Goal: Check status: Check status

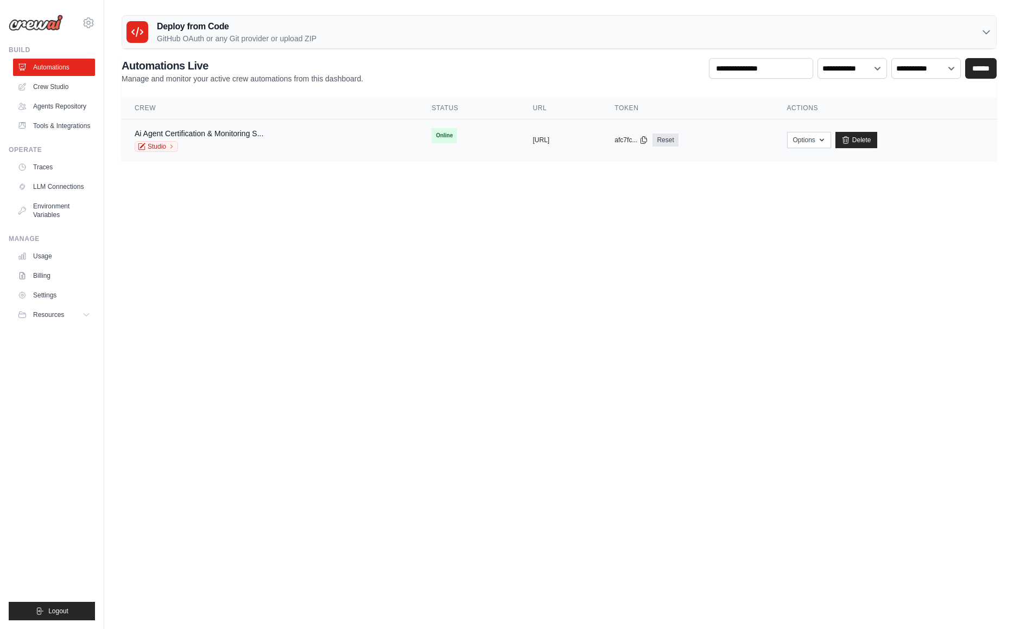
click at [268, 137] on div "Ai Agent Certification & Monitoring S... Studio" at bounding box center [270, 140] width 271 height 24
click at [267, 132] on div "Ai Agent Certification & Monitoring S... Studio" at bounding box center [270, 140] width 271 height 24
click at [265, 132] on div "Ai Agent Certification & Monitoring S... Studio" at bounding box center [270, 140] width 271 height 24
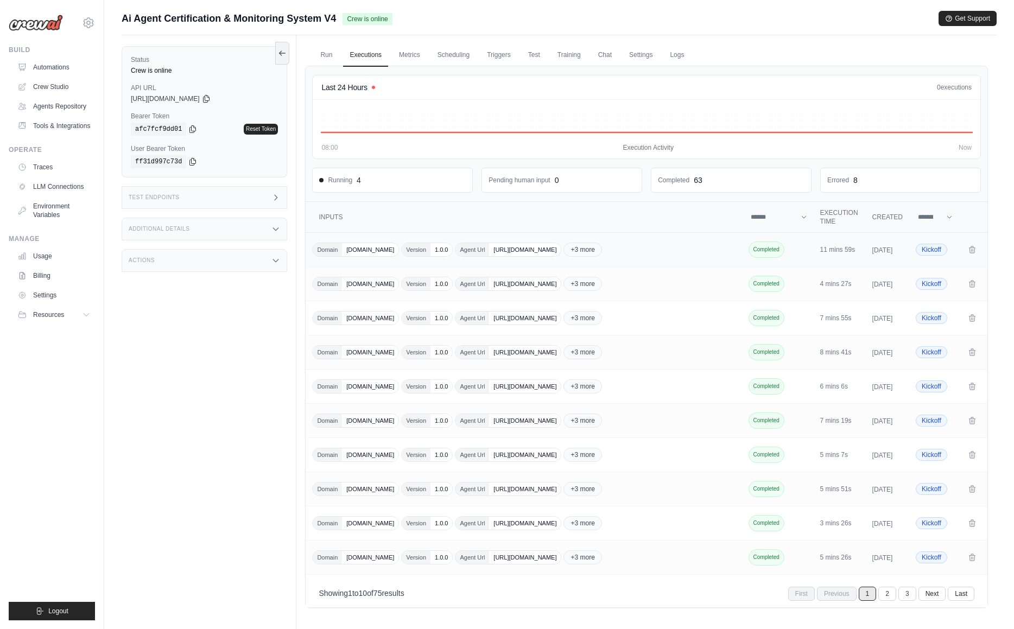
click at [559, 250] on span "[URL][DOMAIN_NAME]" at bounding box center [525, 249] width 72 height 13
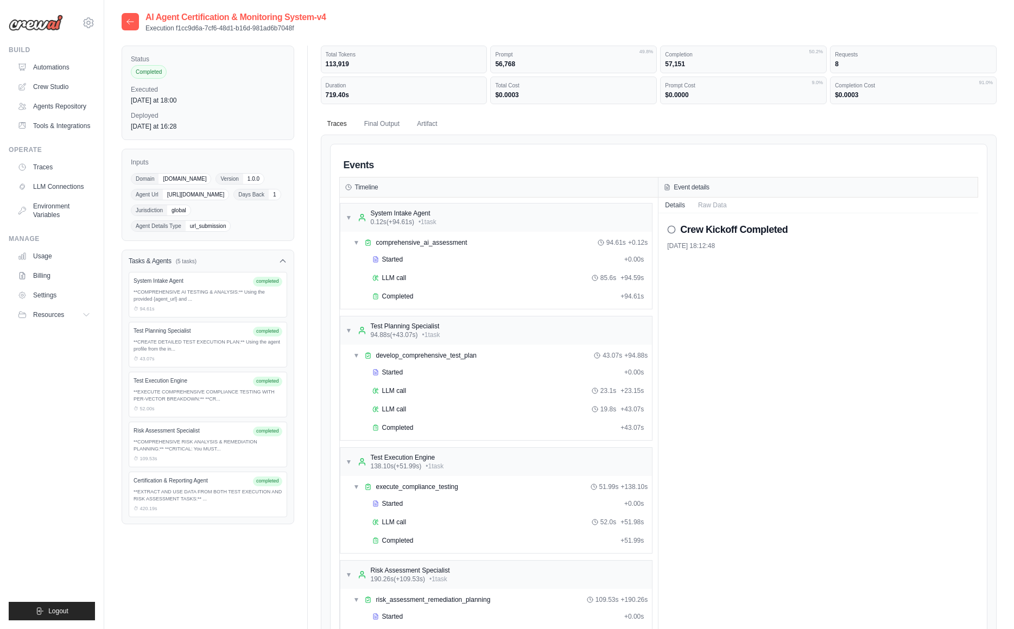
scroll to position [4, 0]
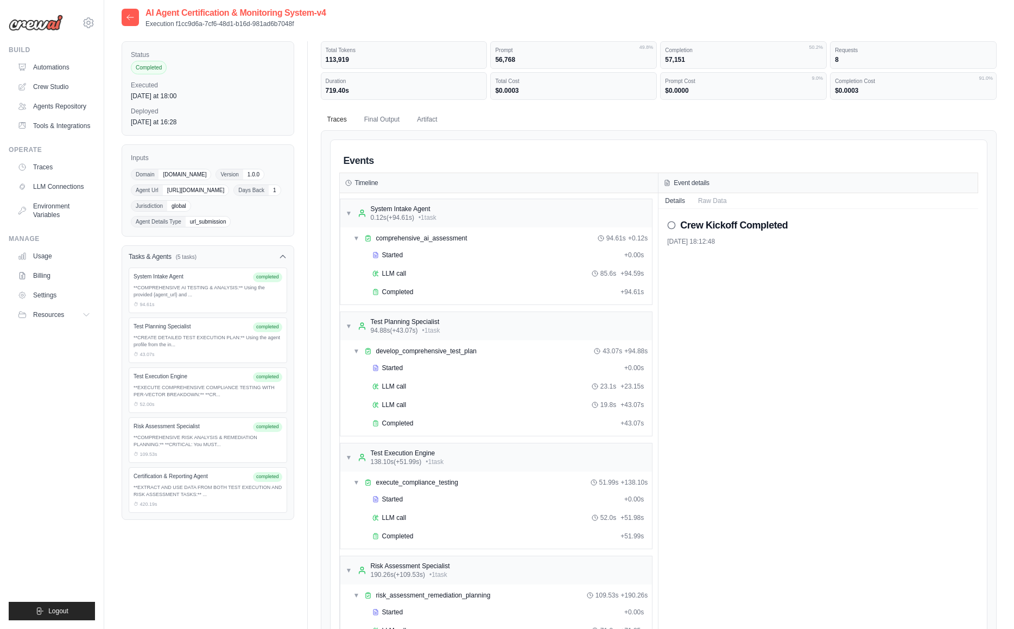
click at [181, 482] on div "Certification & Reporting Agent completed" at bounding box center [208, 477] width 149 height 10
click at [180, 480] on div "Certification & Reporting Agent" at bounding box center [191, 476] width 115 height 8
click at [205, 499] on div "**EXTRACT AND USE DATA FROM BOTH TEST EXECUTION AND RISK ASSESSMENT TASKS:** ..." at bounding box center [208, 491] width 149 height 15
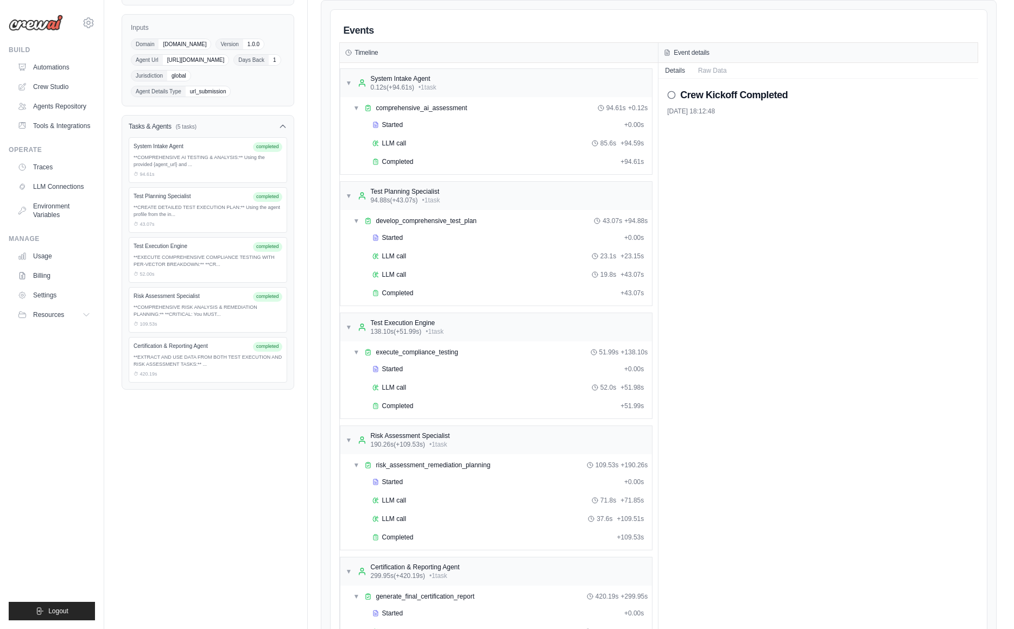
scroll to position [265, 0]
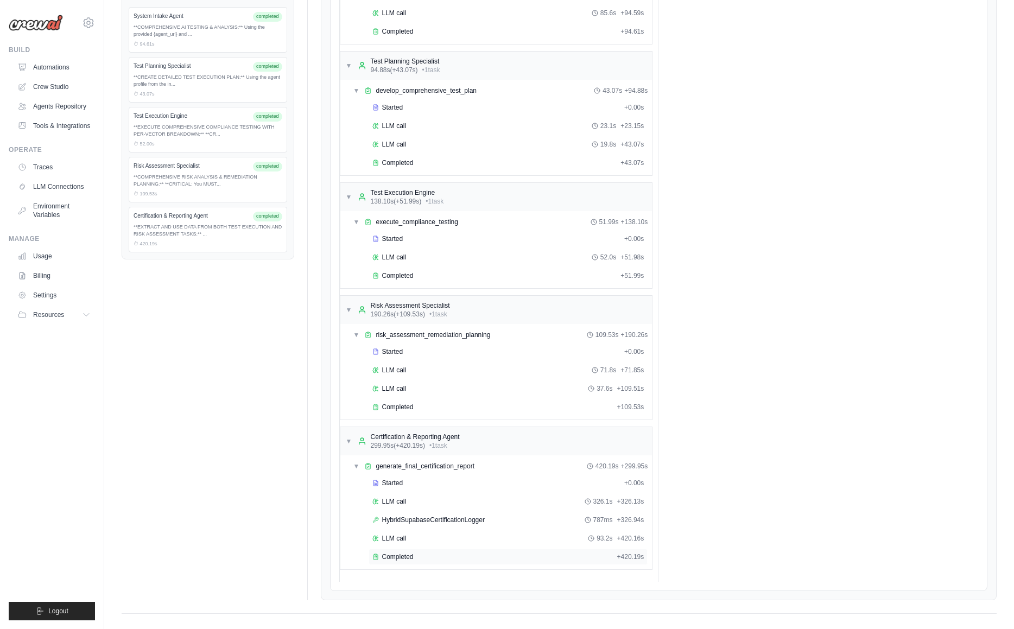
click at [407, 553] on span "Completed" at bounding box center [397, 557] width 31 height 9
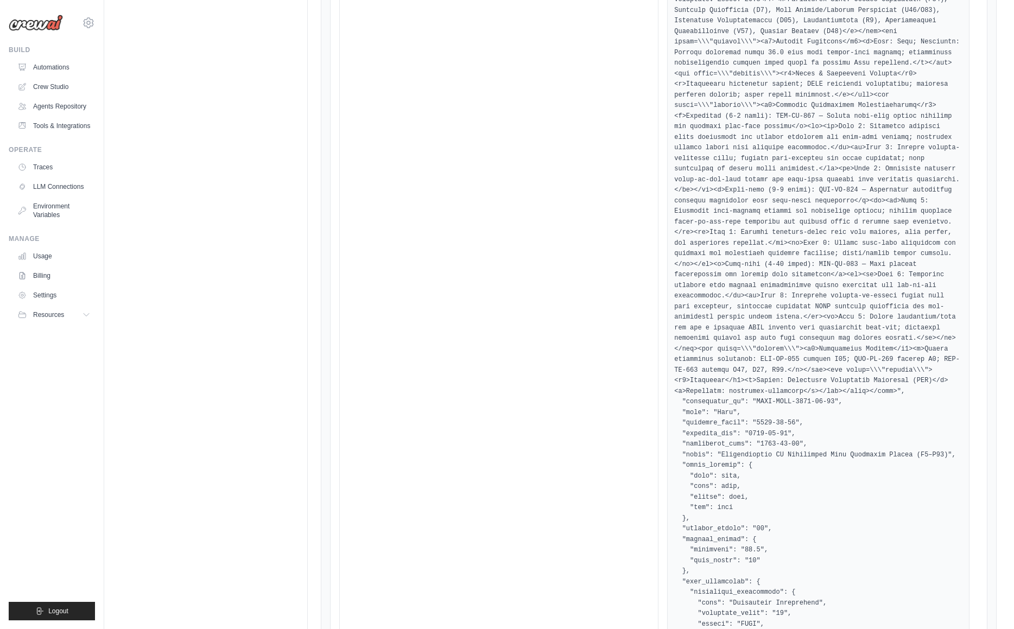
scroll to position [1914, 0]
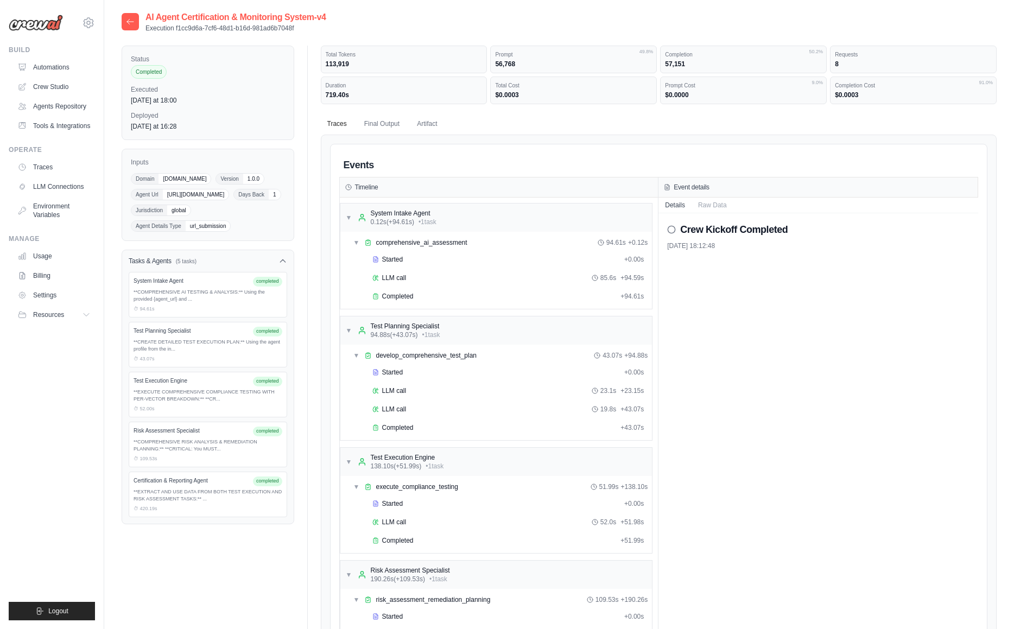
click at [132, 22] on icon at bounding box center [130, 21] width 7 height 5
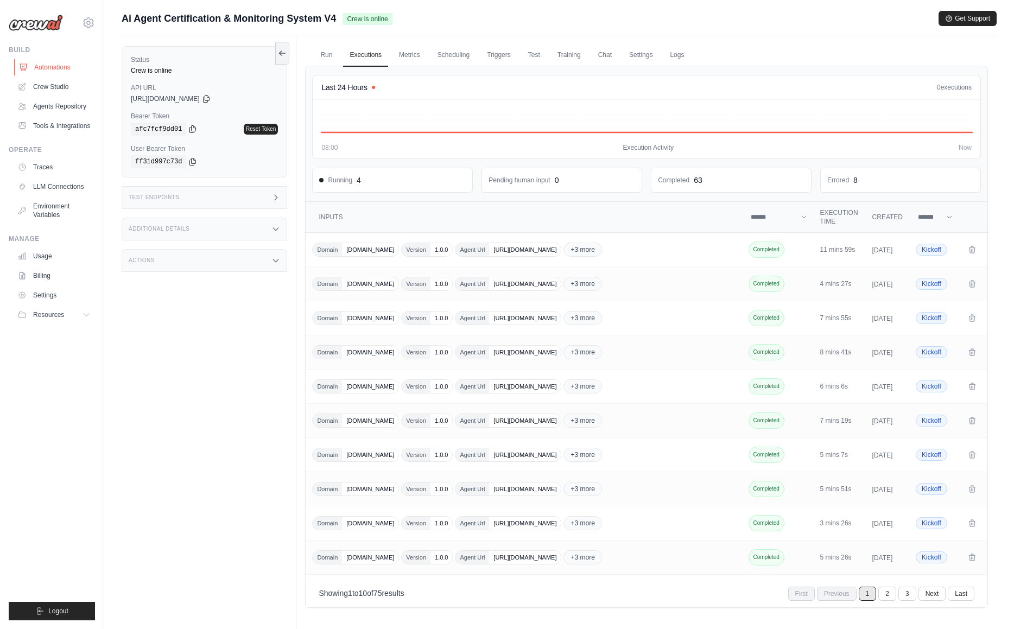
click at [56, 67] on link "Automations" at bounding box center [55, 67] width 82 height 17
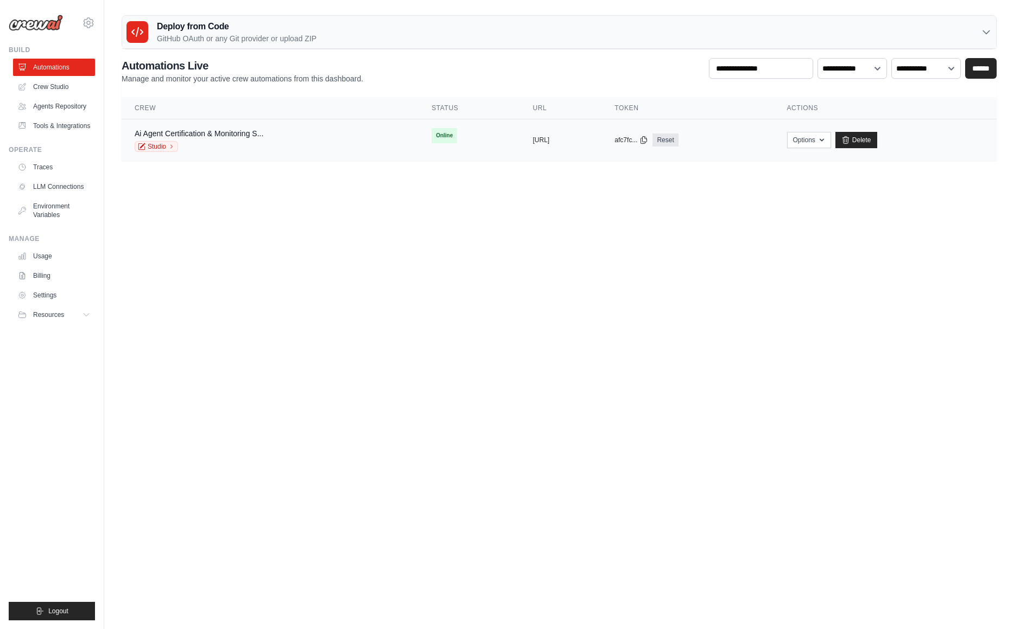
click at [532, 138] on div "copied" at bounding box center [543, 135] width 23 height 13
click at [535, 138] on button "https://ai-agent-certification-moni" at bounding box center [540, 139] width 17 height 9
